Goal: Task Accomplishment & Management: Manage account settings

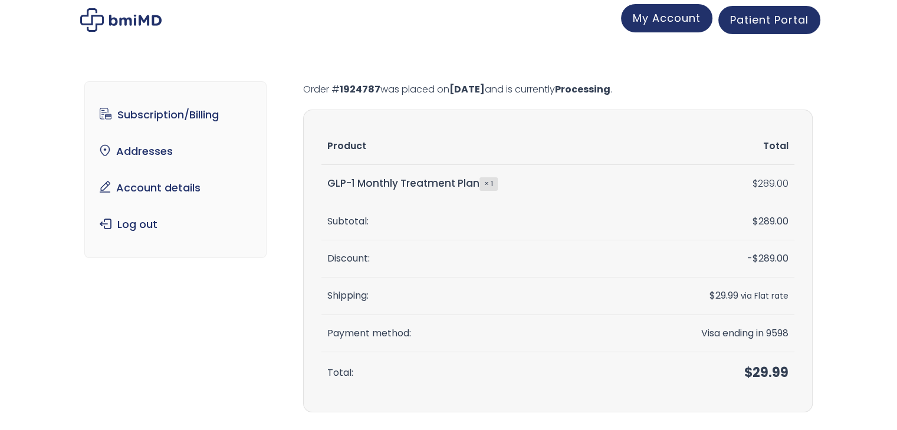
click at [645, 19] on span "My Account" at bounding box center [667, 18] width 68 height 15
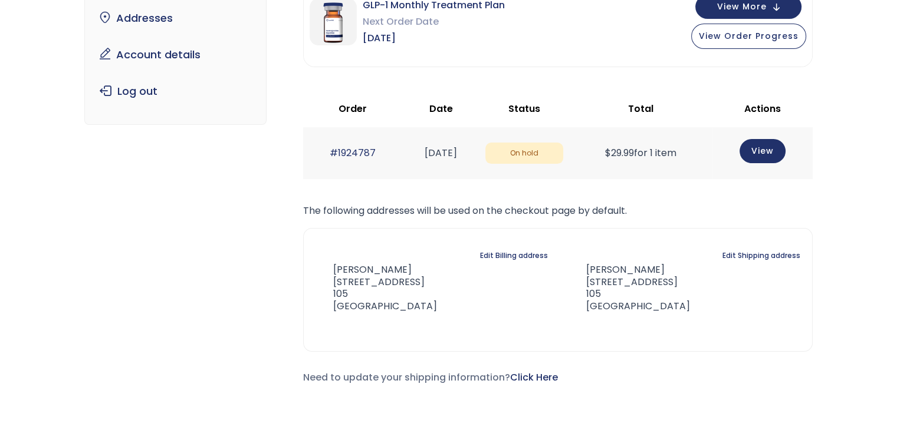
scroll to position [65, 0]
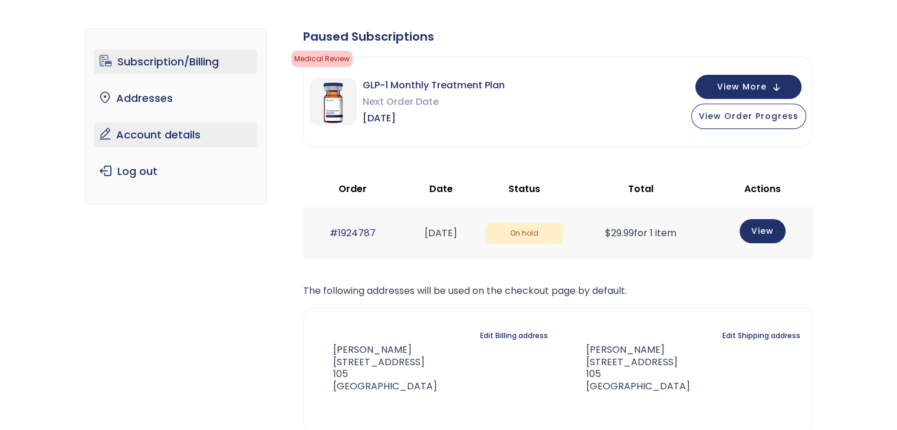
click at [177, 136] on link "Account details" at bounding box center [175, 135] width 163 height 25
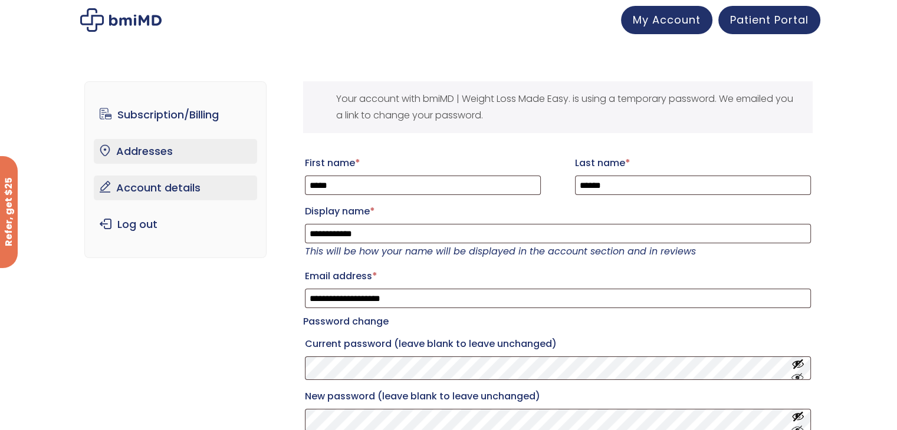
click at [148, 144] on link "Addresses" at bounding box center [175, 151] width 163 height 25
